Goal: Task Accomplishment & Management: Manage account settings

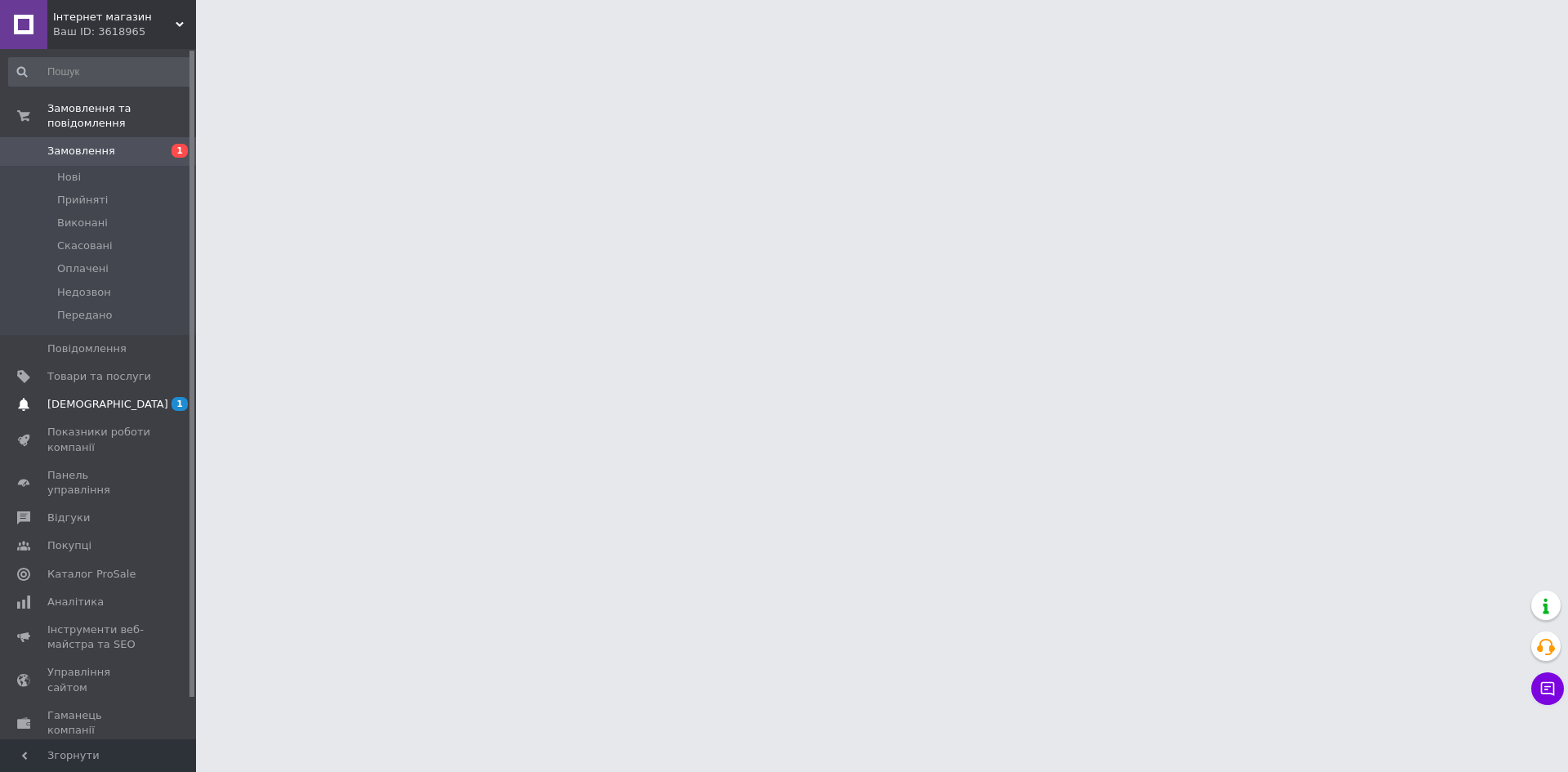
click at [136, 397] on span "[DEMOGRAPHIC_DATA]" at bounding box center [99, 404] width 103 height 15
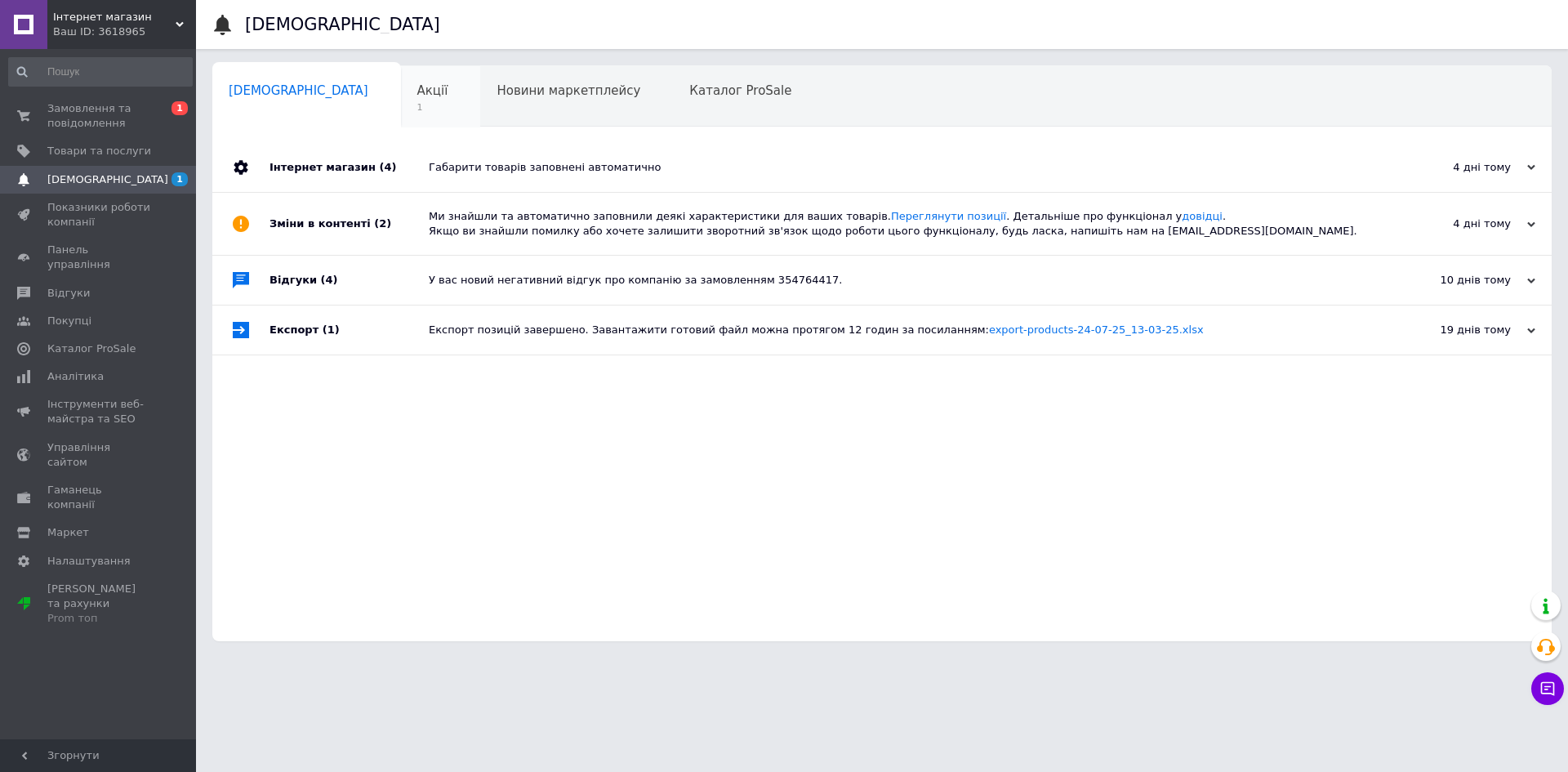
click at [401, 99] on div "Акції 1" at bounding box center [441, 97] width 80 height 62
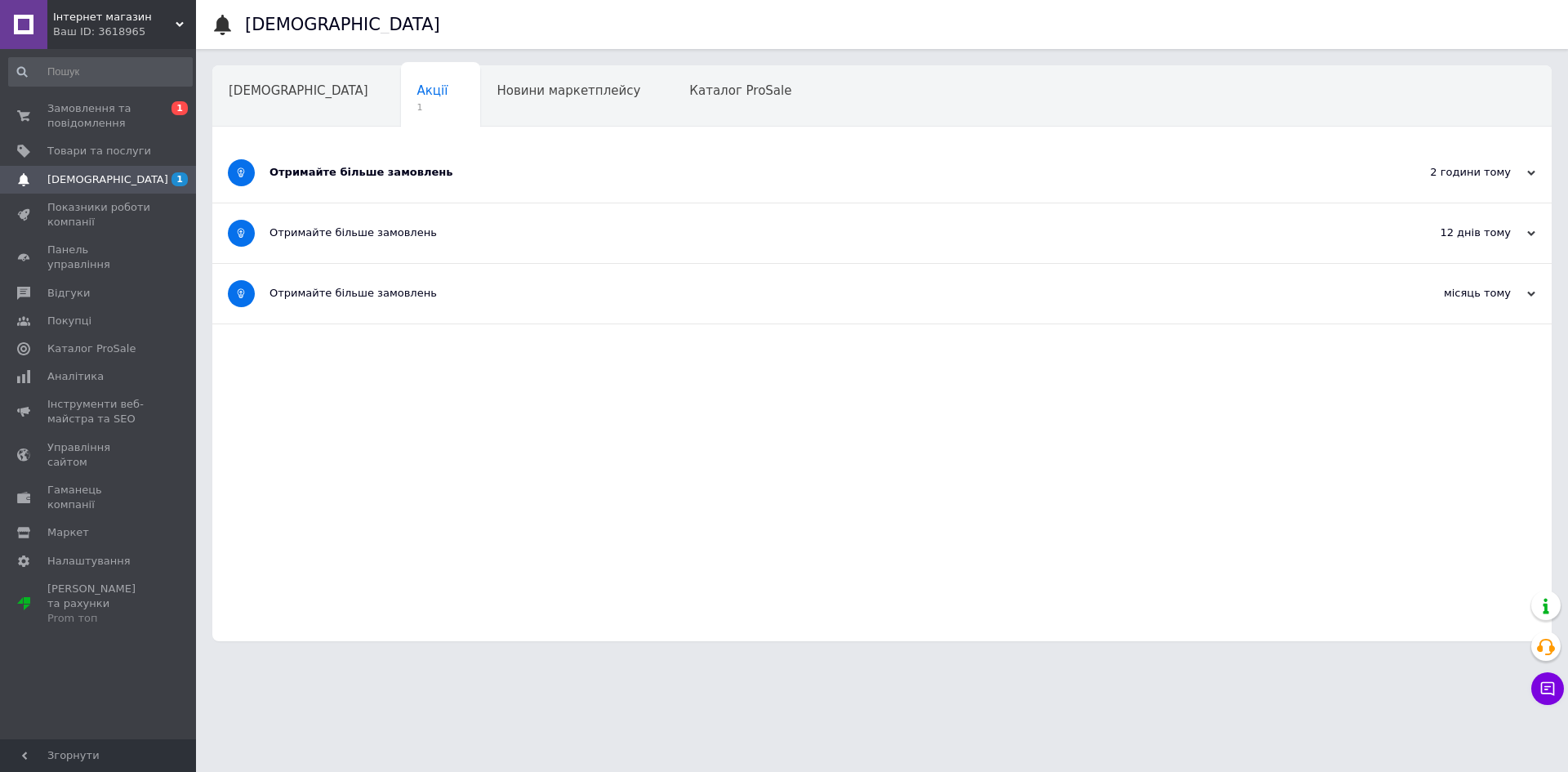
click at [294, 170] on div "Отримайте більше замовлень" at bounding box center [820, 172] width 1102 height 15
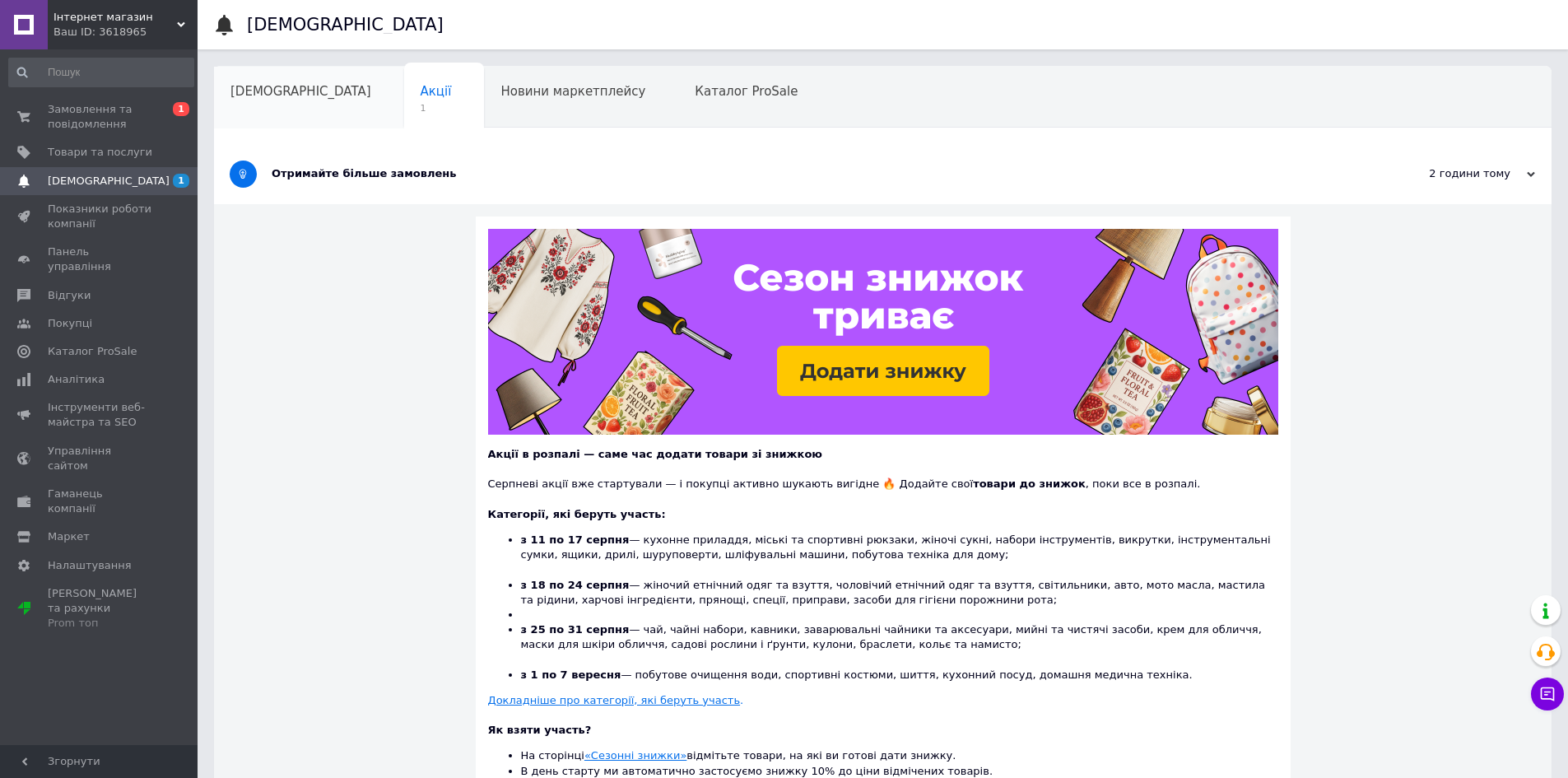
click at [293, 102] on div "[DEMOGRAPHIC_DATA]" at bounding box center [309, 98] width 190 height 62
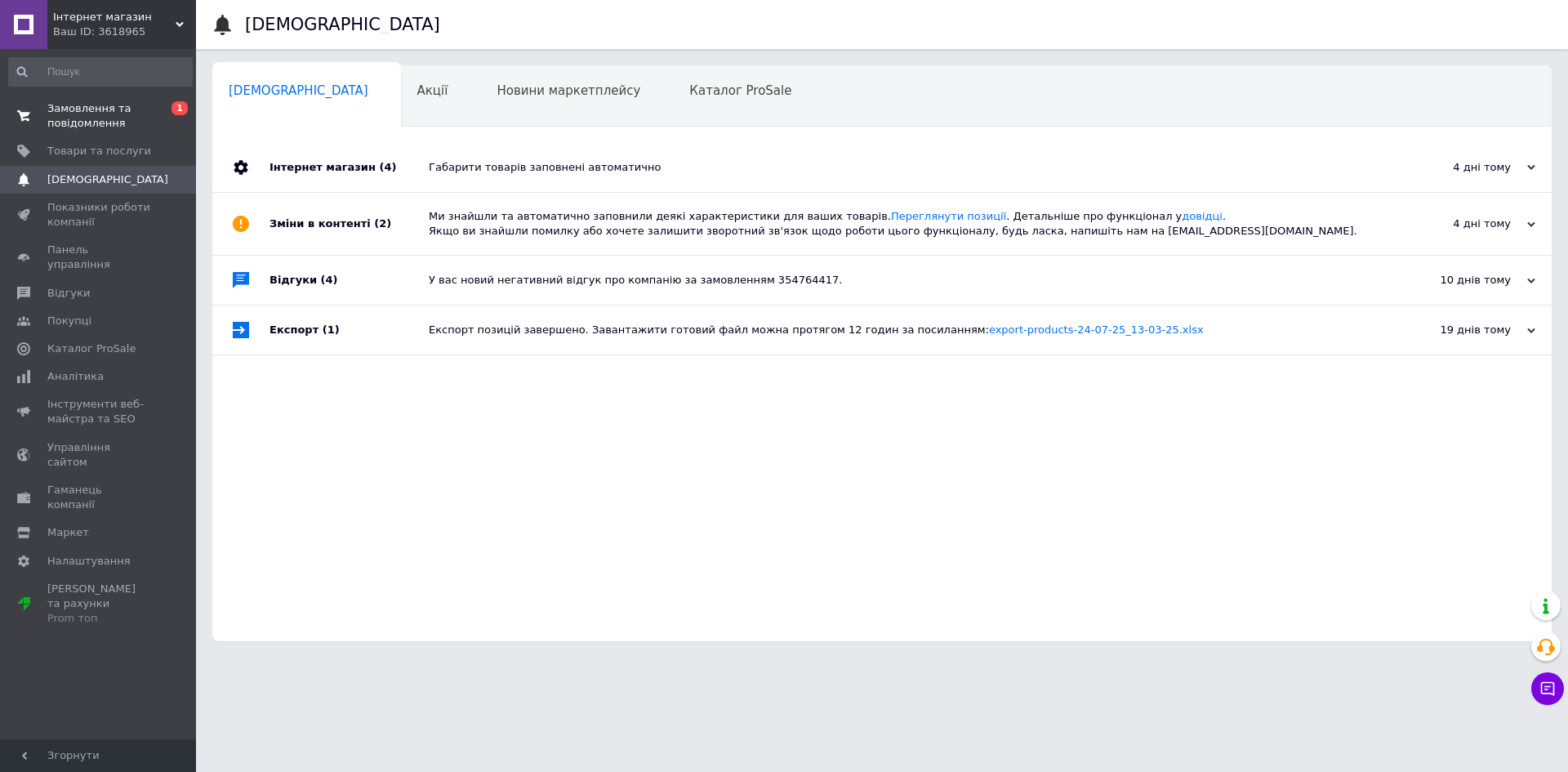
click at [151, 109] on span "Замовлення та повідомлення" at bounding box center [99, 116] width 103 height 30
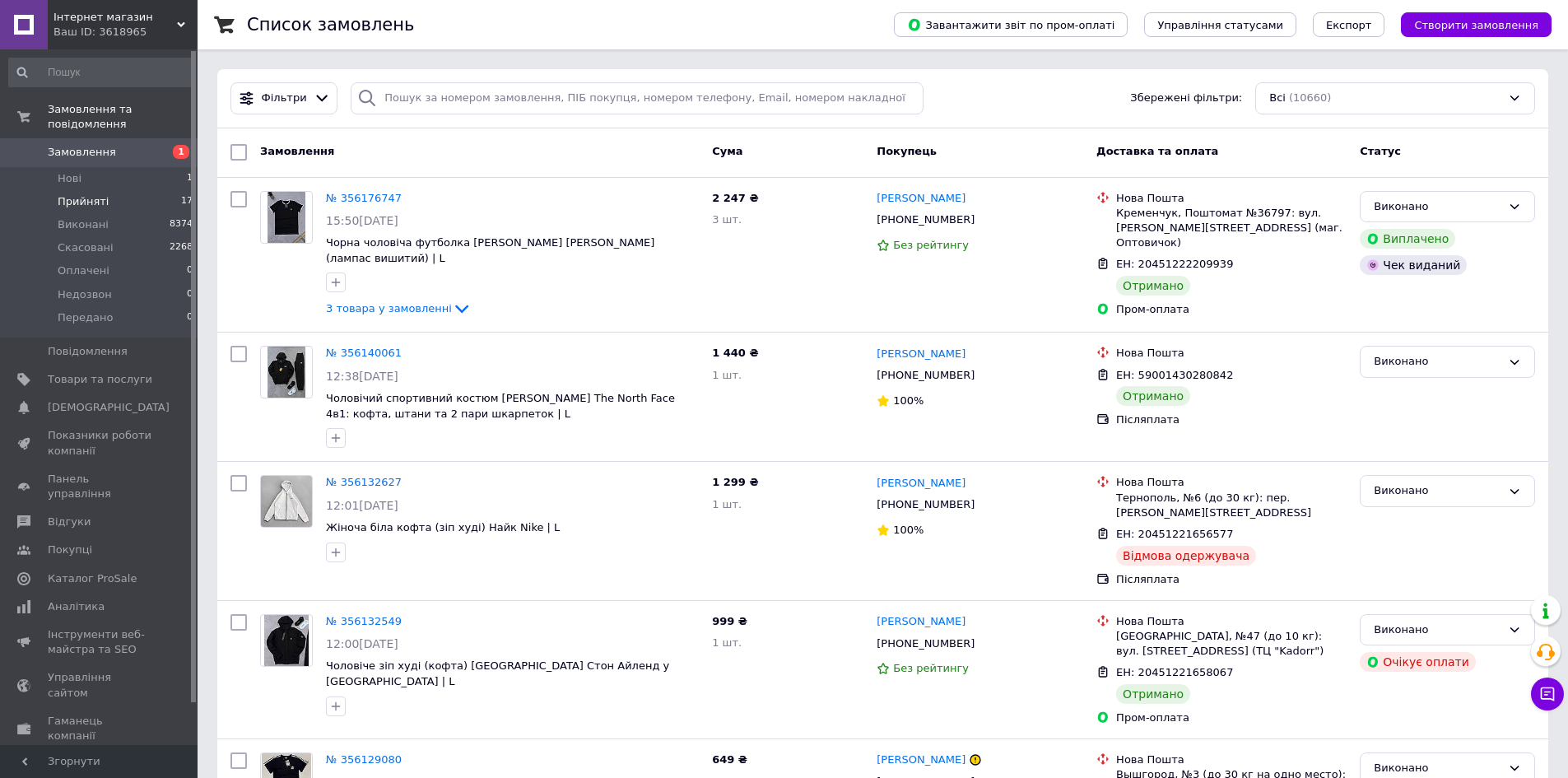
click at [131, 193] on li "Прийняті 17" at bounding box center [101, 201] width 202 height 23
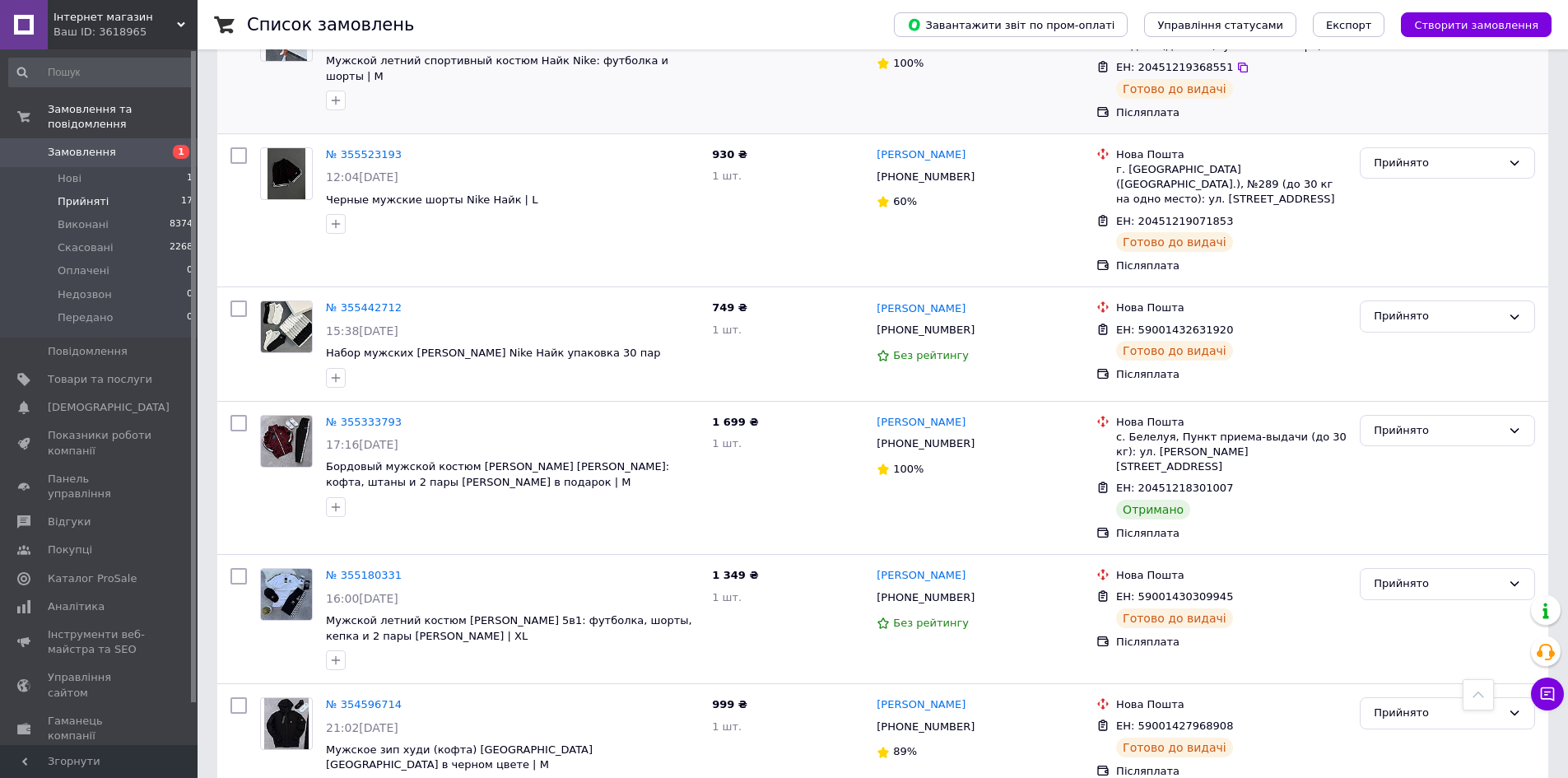
scroll to position [1822, 0]
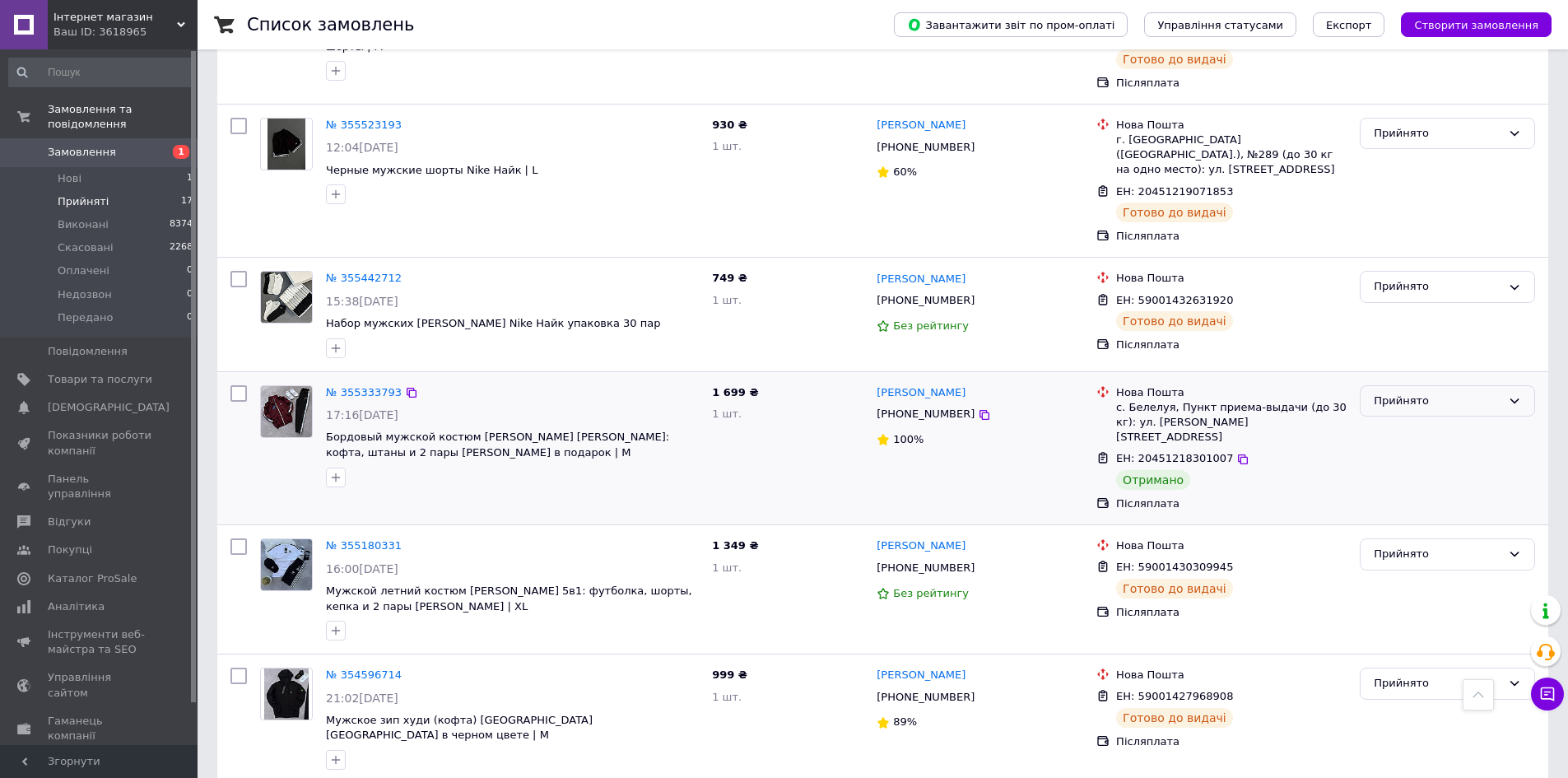
click at [1451, 393] on div "Прийнято" at bounding box center [1438, 402] width 128 height 18
click at [1425, 420] on li "Виконано" at bounding box center [1448, 435] width 173 height 31
